Goal: Task Accomplishment & Management: Manage account settings

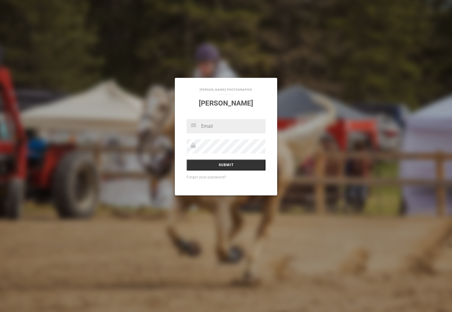
click at [329, 130] on div "[PERSON_NAME] Photographie [PERSON_NAME] Submit Forgot your password?" at bounding box center [226, 156] width 452 height 312
type input "[PERSON_NAME][EMAIL_ADDRESS][DOMAIN_NAME]"
click at [245, 164] on input "Submit" at bounding box center [225, 164] width 79 height 11
